Goal: Information Seeking & Learning: Compare options

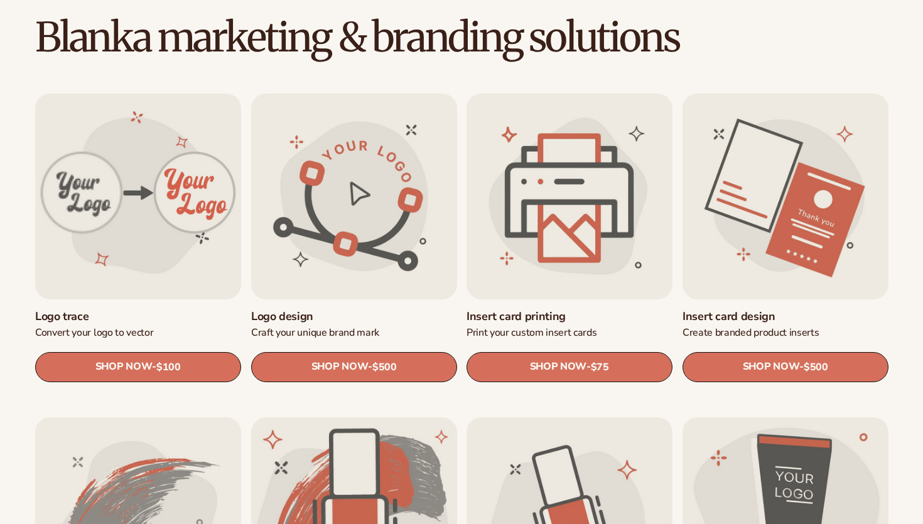
scroll to position [351, 0]
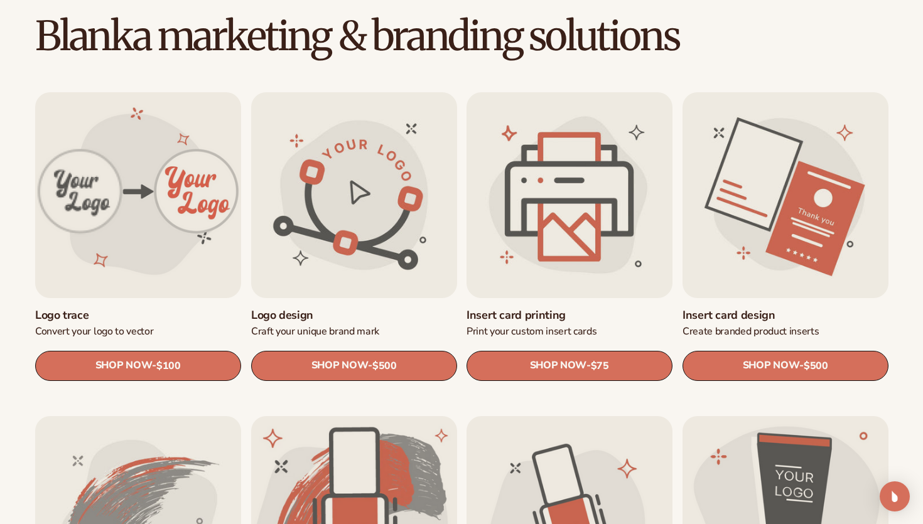
click at [161, 308] on link "Logo trace" at bounding box center [138, 315] width 206 height 14
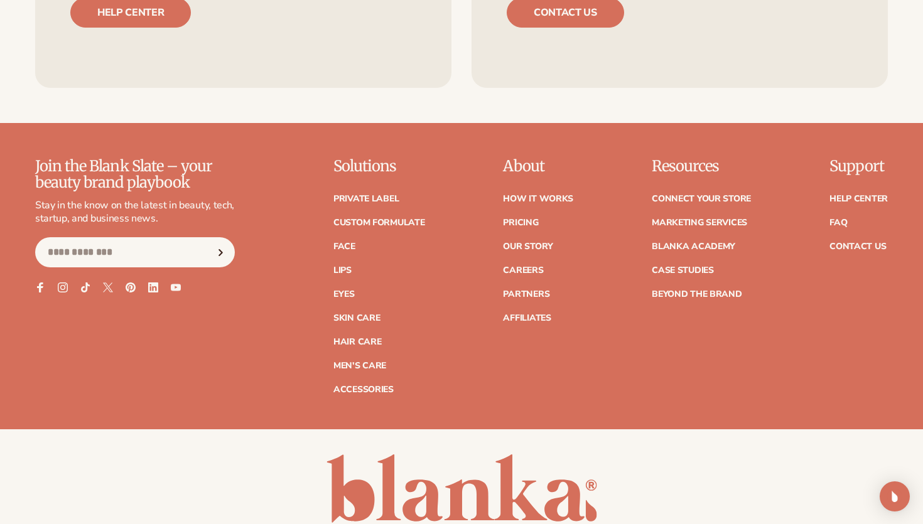
scroll to position [1006, 0]
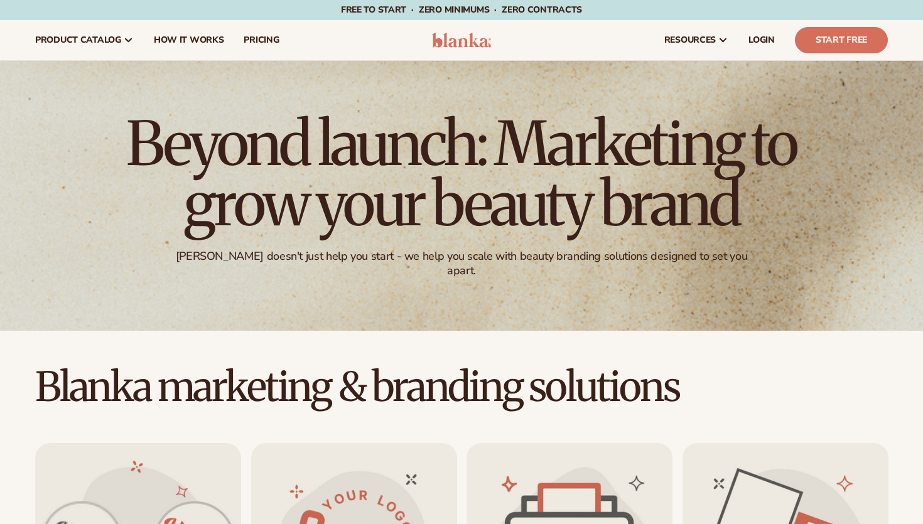
scroll to position [351, 0]
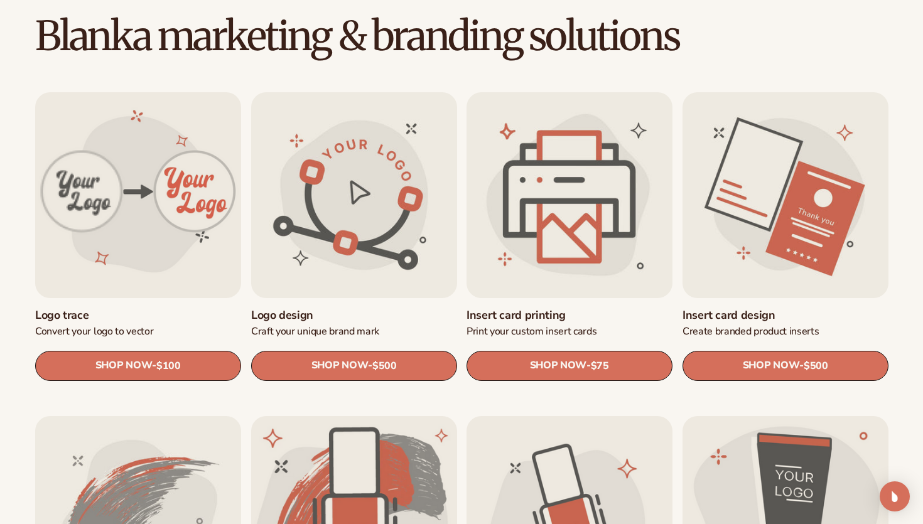
click at [596, 308] on link "Insert card printing" at bounding box center [570, 315] width 206 height 14
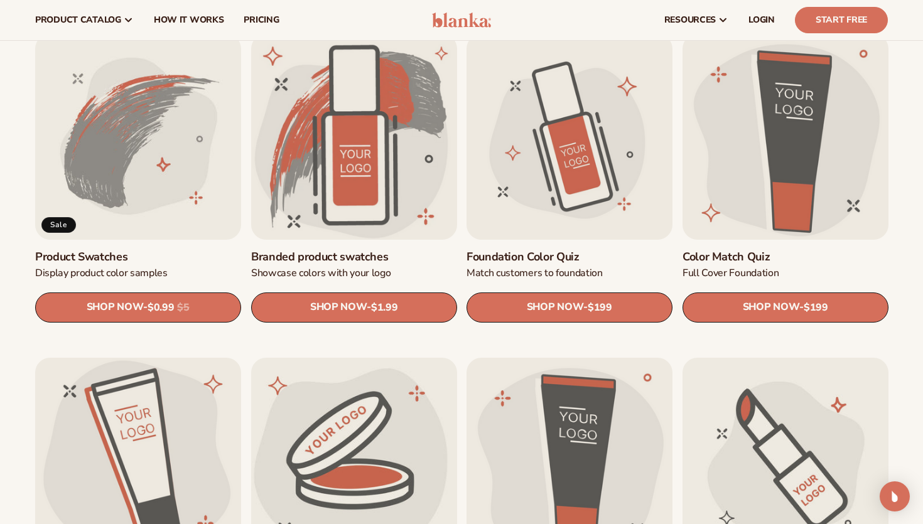
scroll to position [726, 0]
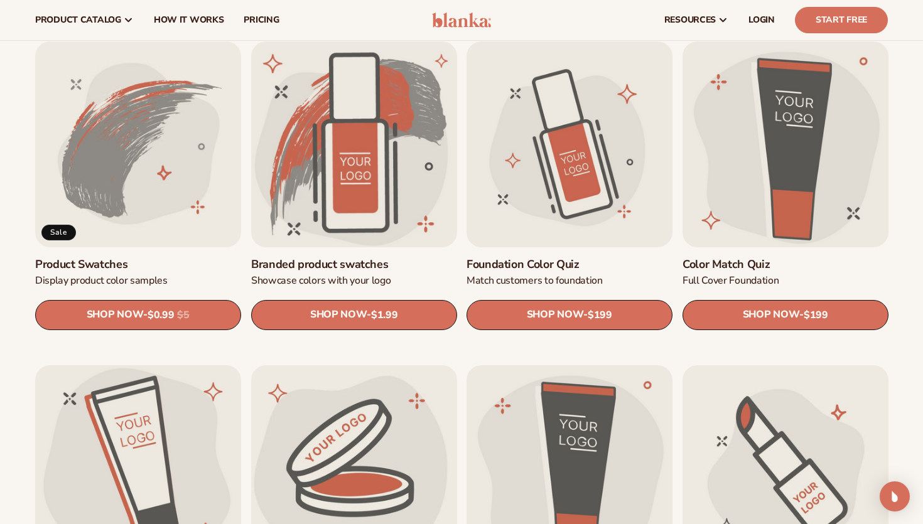
click at [183, 257] on link "Product Swatches" at bounding box center [138, 264] width 206 height 14
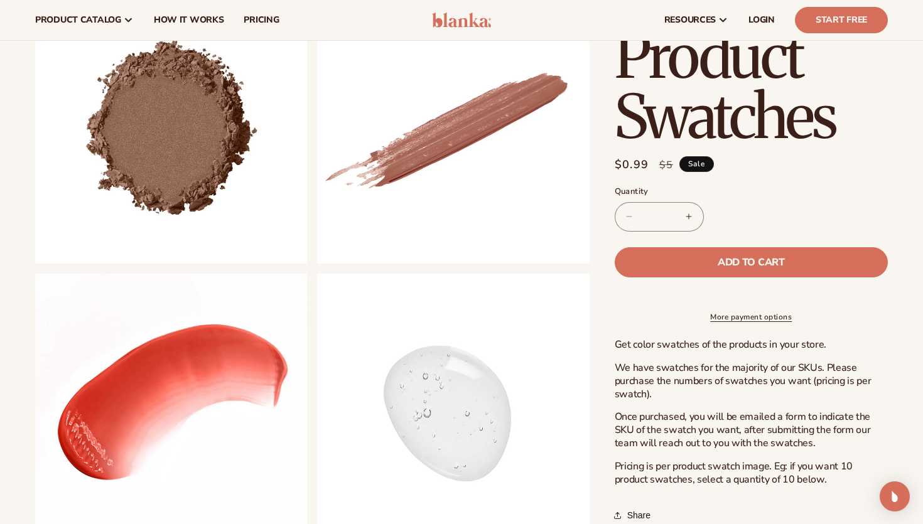
scroll to position [500, 0]
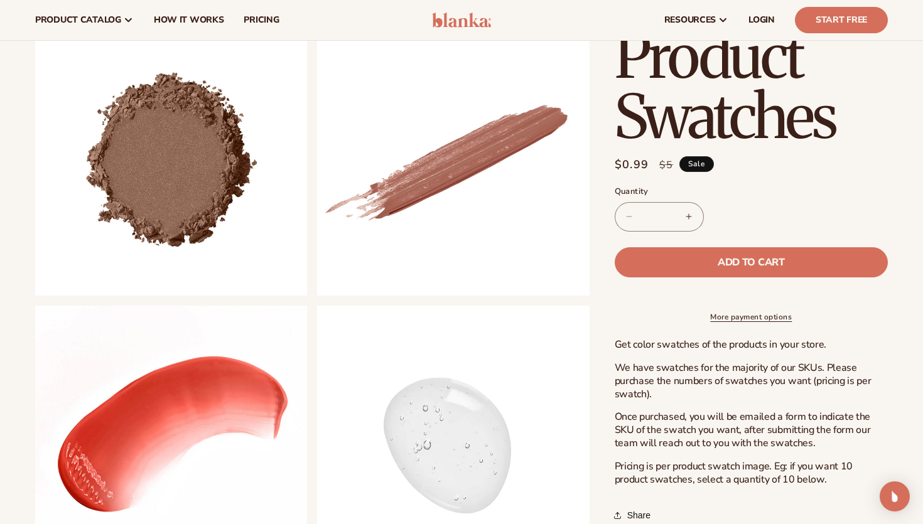
click at [690, 211] on button "Increase quantity for Product Swatches" at bounding box center [689, 217] width 28 height 30
click at [626, 219] on button "Decrease quantity for Product Swatches" at bounding box center [630, 217] width 28 height 30
type input "*"
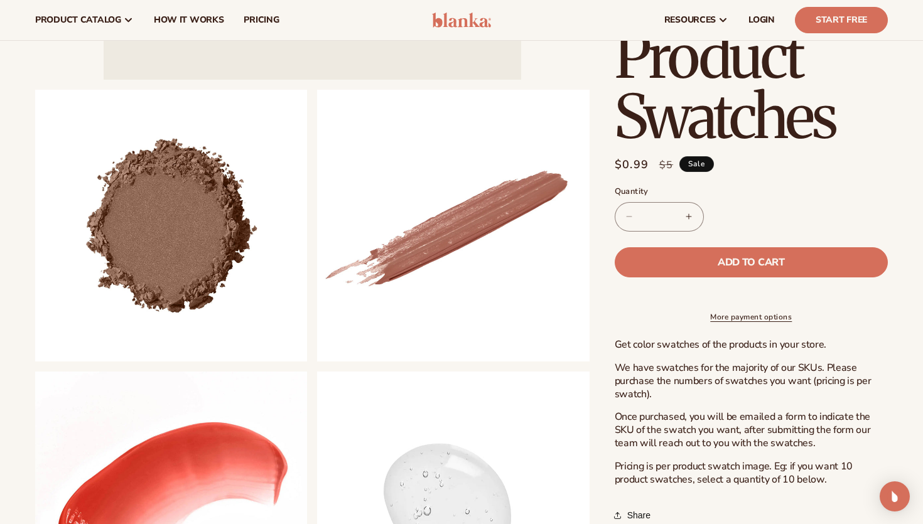
scroll to position [420, 0]
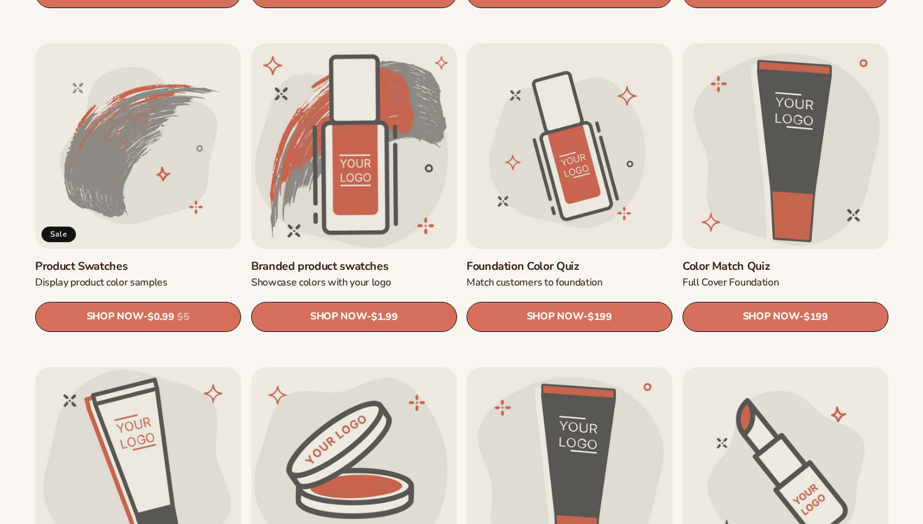
scroll to position [726, 0]
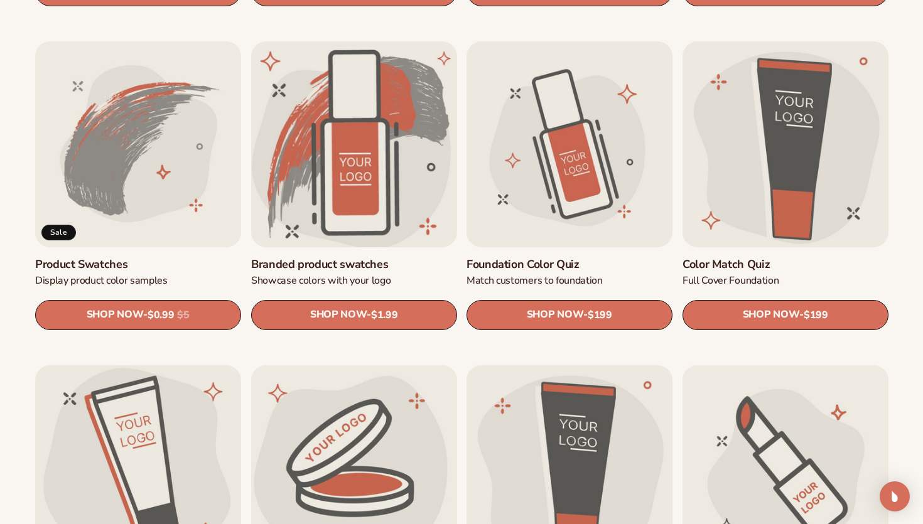
click at [386, 257] on link "Branded product swatches" at bounding box center [354, 264] width 206 height 14
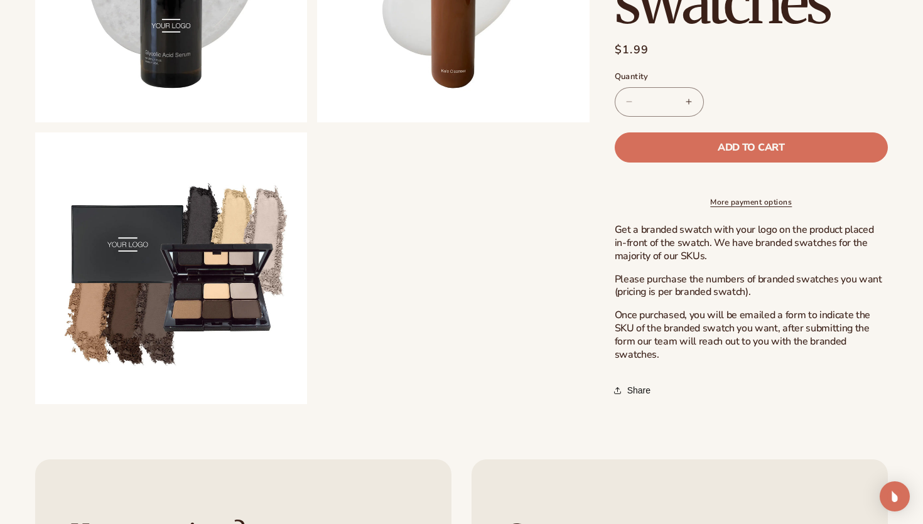
scroll to position [957, 0]
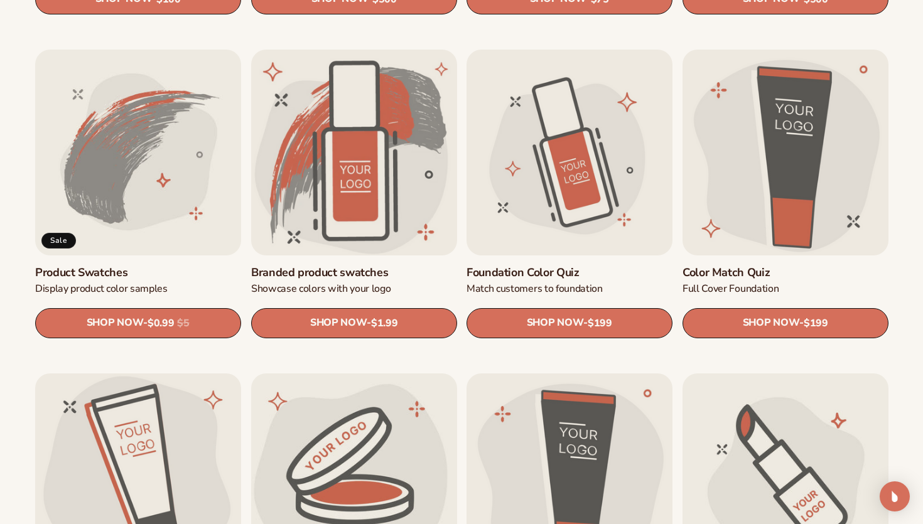
scroll to position [726, 0]
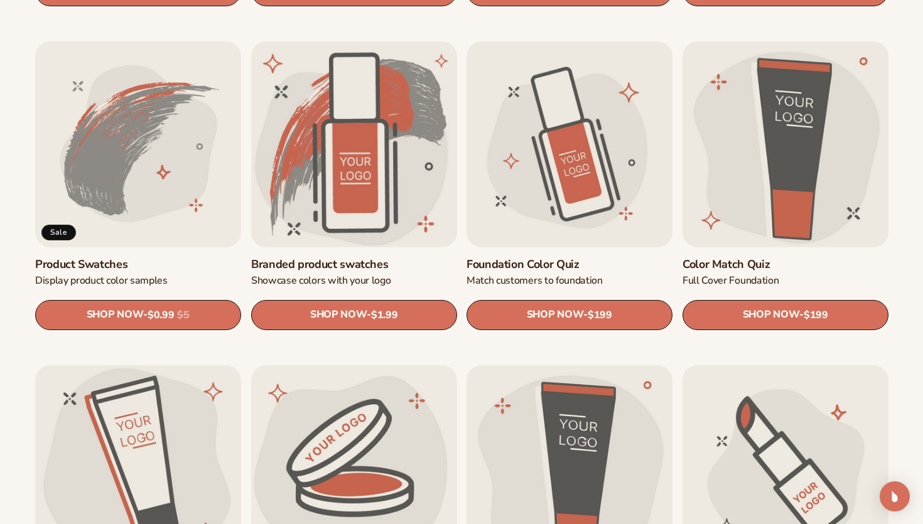
click at [577, 257] on link "Foundation Color Quiz" at bounding box center [570, 264] width 206 height 14
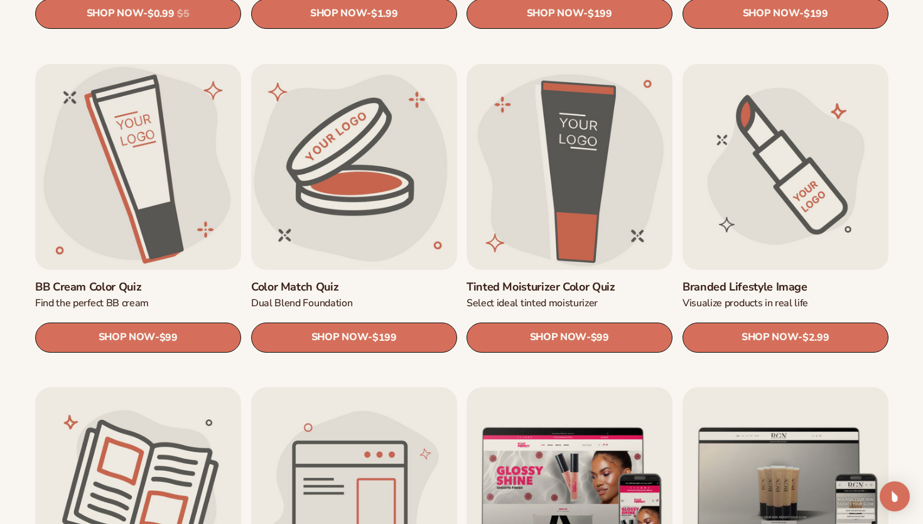
scroll to position [1028, 0]
click at [182, 279] on link "BB Cream Color Quiz" at bounding box center [138, 286] width 206 height 14
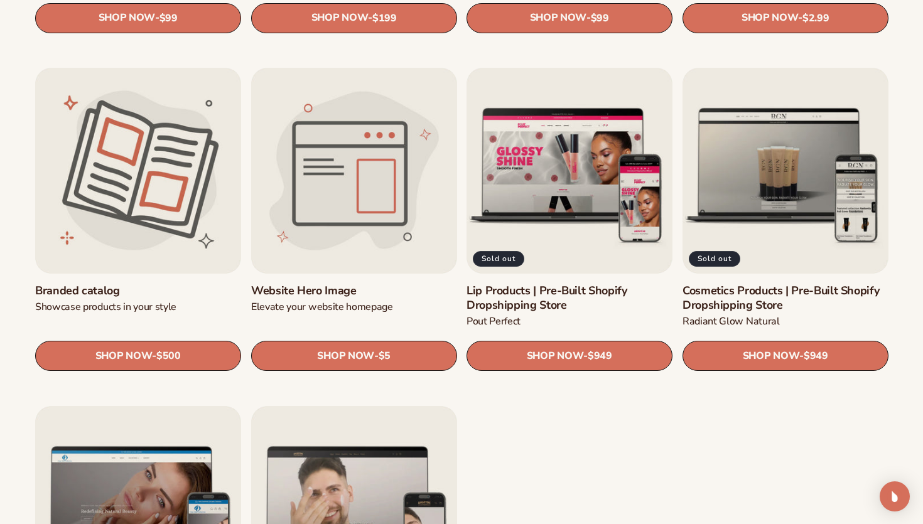
scroll to position [1350, 0]
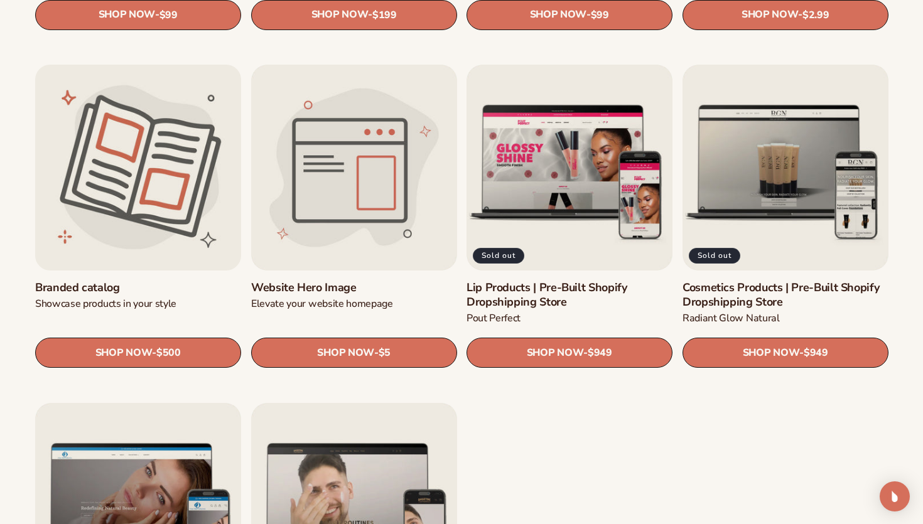
click at [144, 281] on link "Branded catalog" at bounding box center [138, 288] width 206 height 14
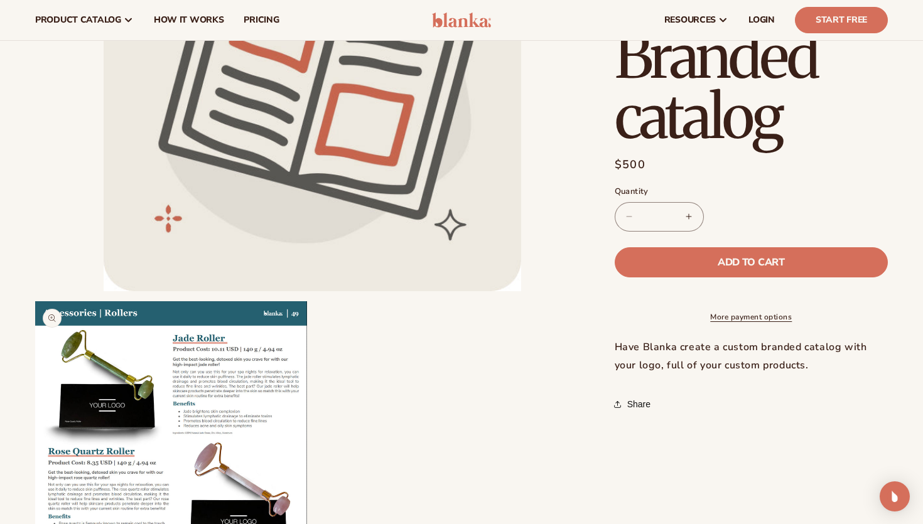
scroll to position [155, 0]
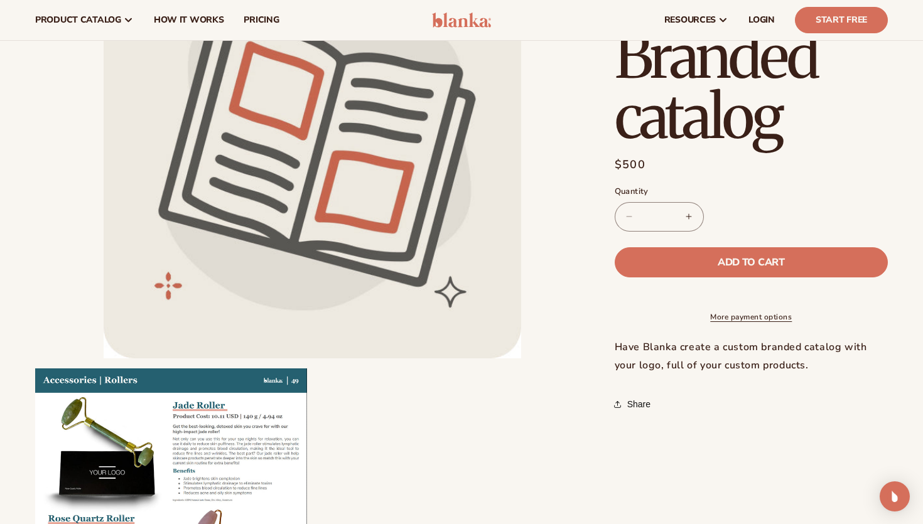
click at [686, 215] on button "Increase quantity for Branded catalog" at bounding box center [689, 217] width 28 height 30
click at [627, 220] on button "Decrease quantity for Branded catalog" at bounding box center [630, 217] width 28 height 30
type input "*"
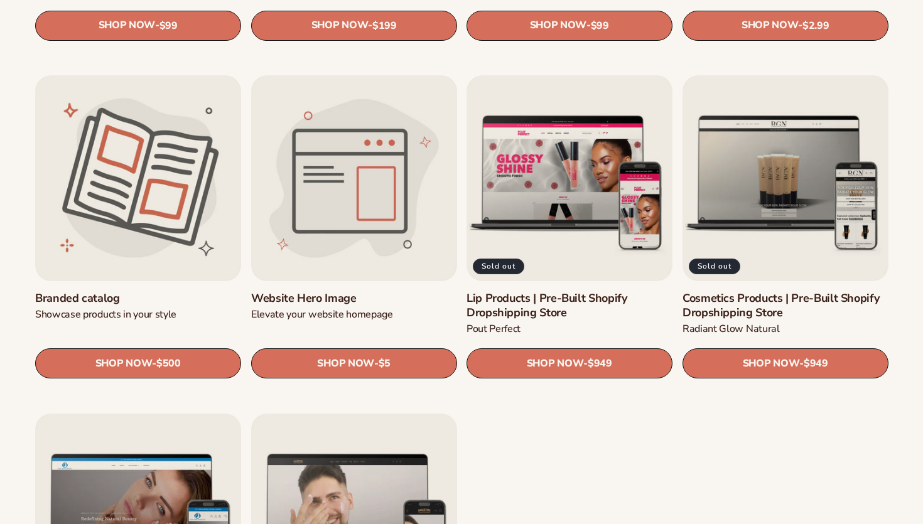
scroll to position [1350, 0]
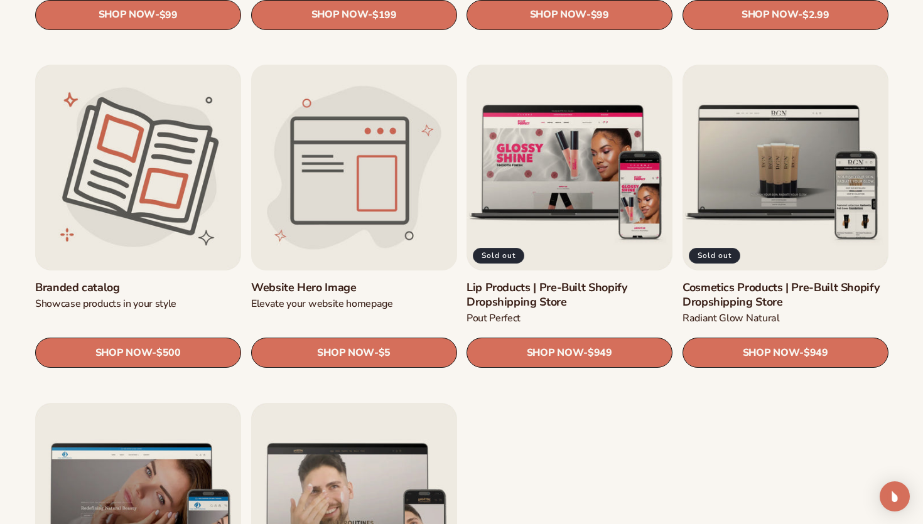
click at [366, 281] on link "Website Hero Image" at bounding box center [354, 288] width 206 height 14
